Goal: Task Accomplishment & Management: Manage account settings

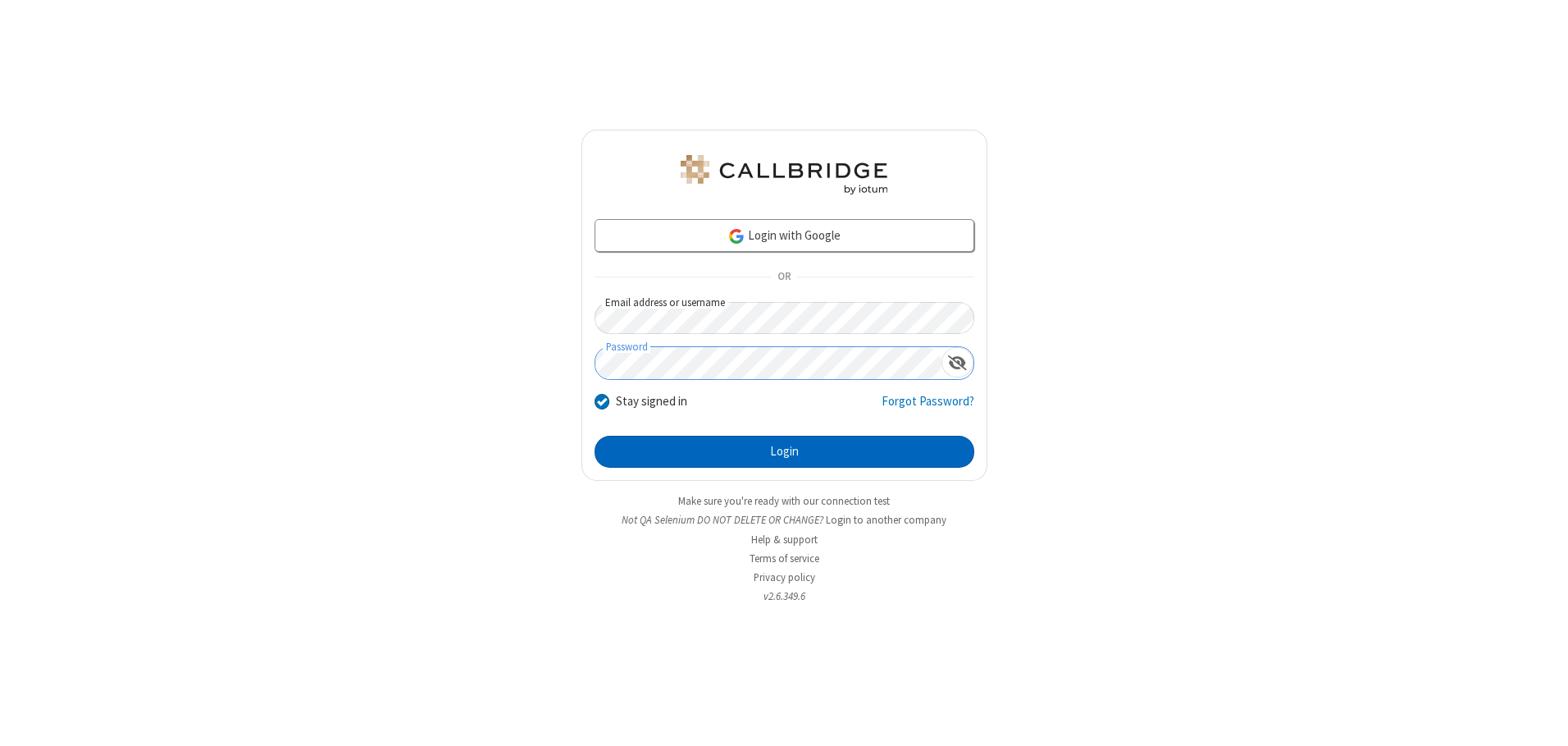
click at [784, 451] on button "Login" at bounding box center [784, 452] width 380 height 33
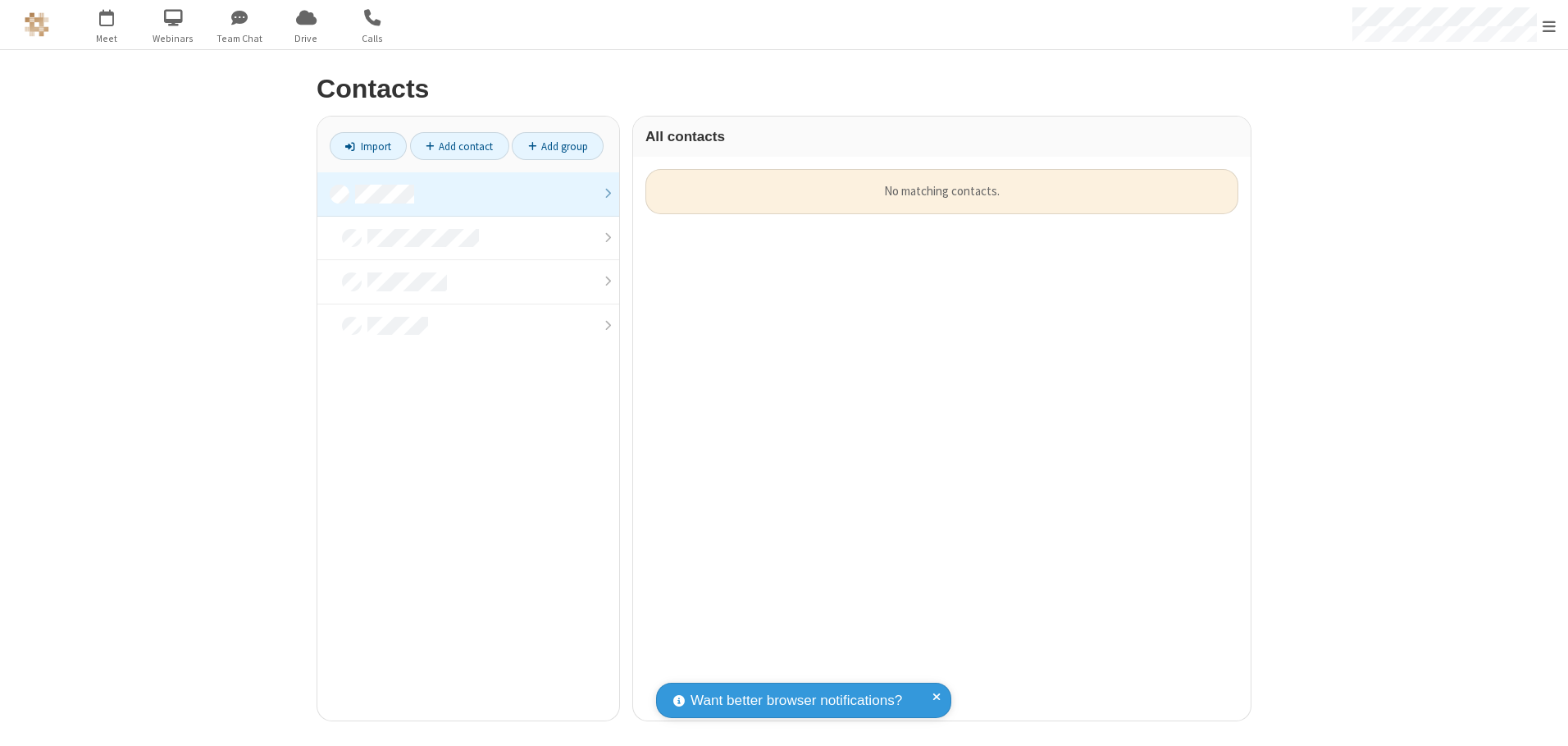
scroll to position [551, 605]
click at [468, 194] on link at bounding box center [468, 194] width 302 height 45
click at [459, 146] on link "Add contact" at bounding box center [460, 146] width 100 height 28
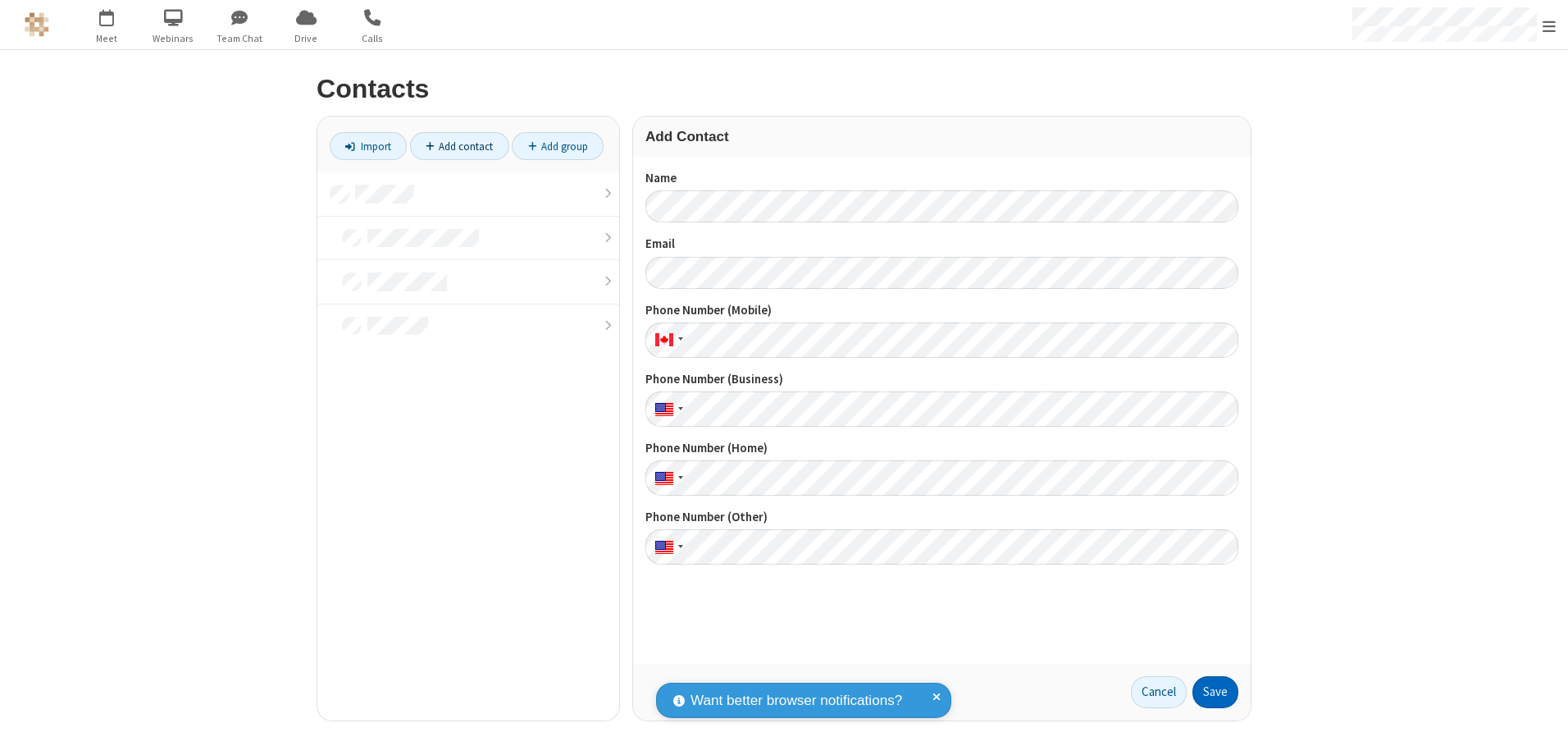
click at [1216, 692] on button "Save" at bounding box center [1215, 693] width 46 height 33
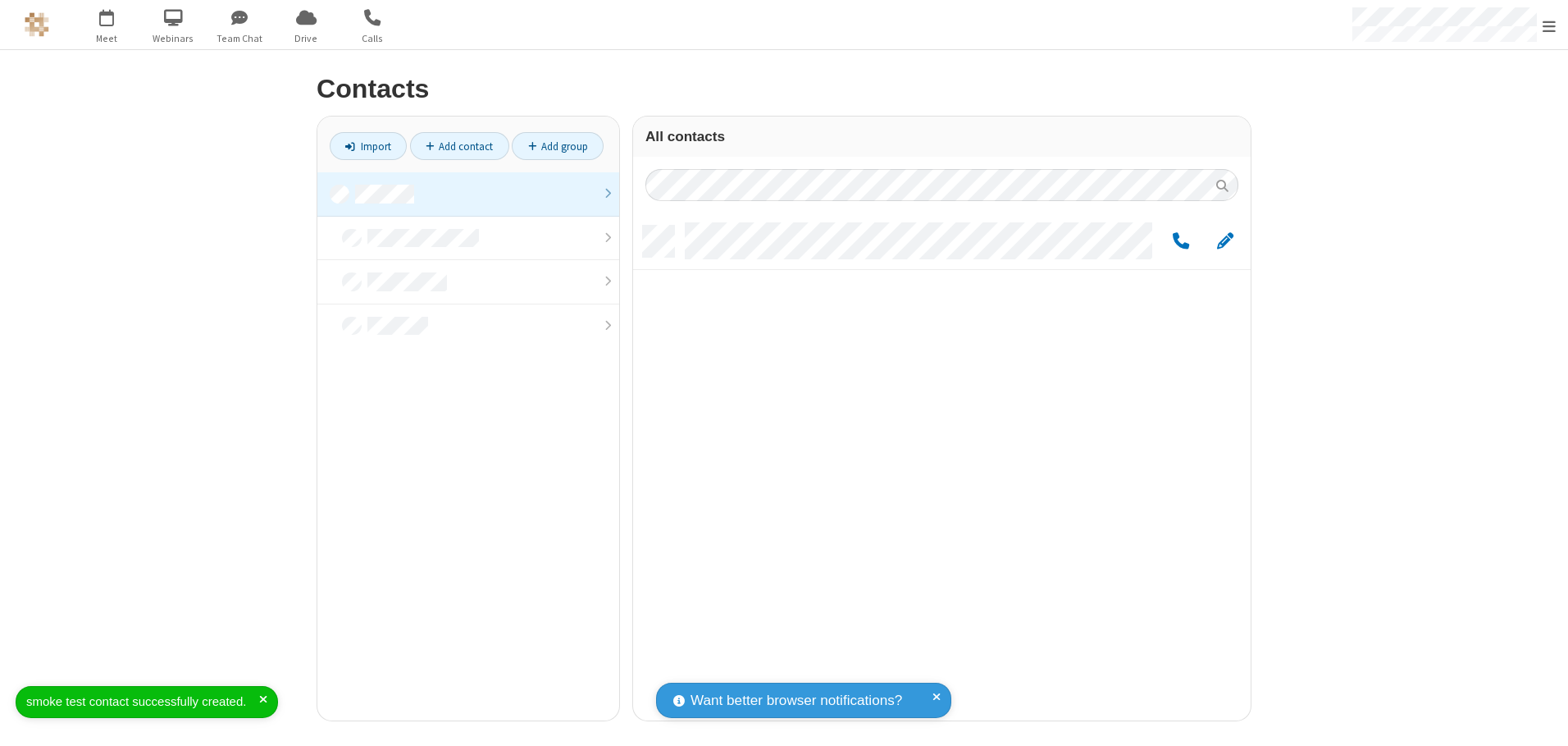
scroll to position [494, 605]
click at [459, 146] on link "Add contact" at bounding box center [460, 146] width 100 height 28
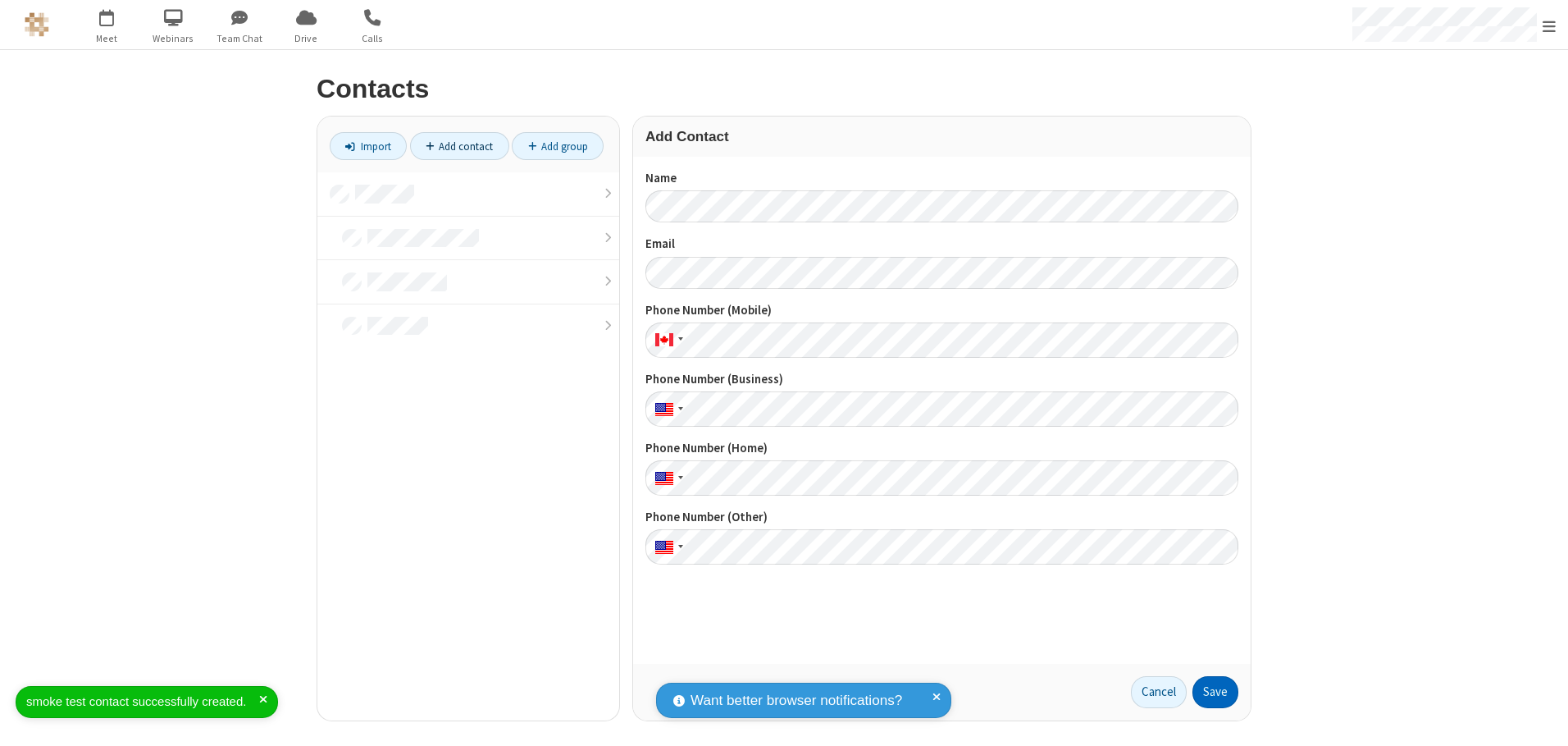
click at [1216, 692] on button "Save" at bounding box center [1215, 693] width 46 height 33
